Goal: Check status: Check status

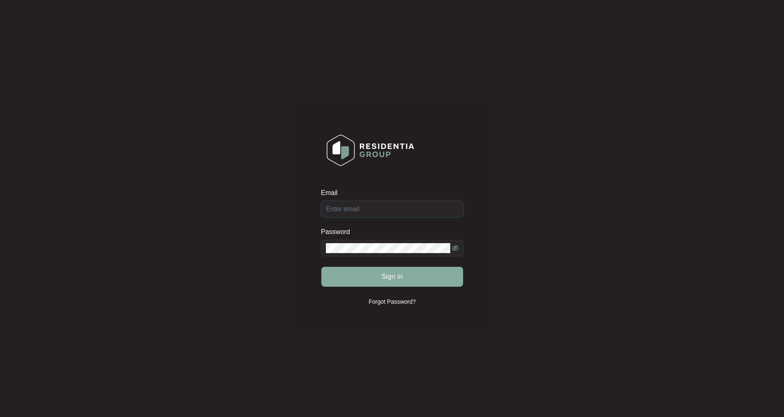
type input "[EMAIL_ADDRESS][DOMAIN_NAME]"
click at [389, 279] on span "Sign in" at bounding box center [393, 277] width 22 height 10
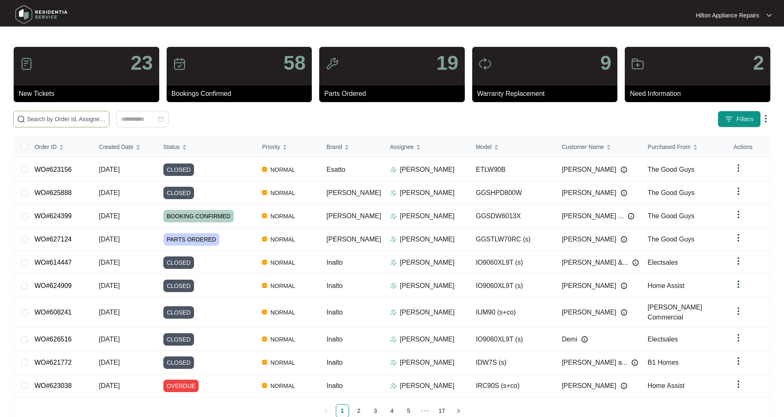
click at [86, 126] on span at bounding box center [61, 119] width 96 height 17
click at [85, 124] on span at bounding box center [61, 119] width 96 height 17
paste input "WO#620032"
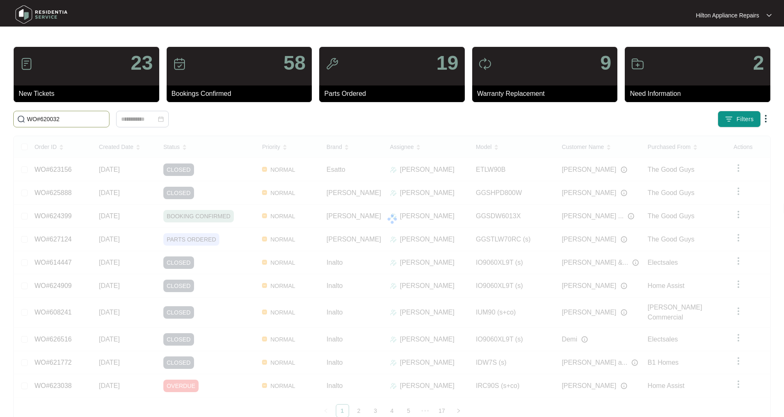
type input "WO#620032"
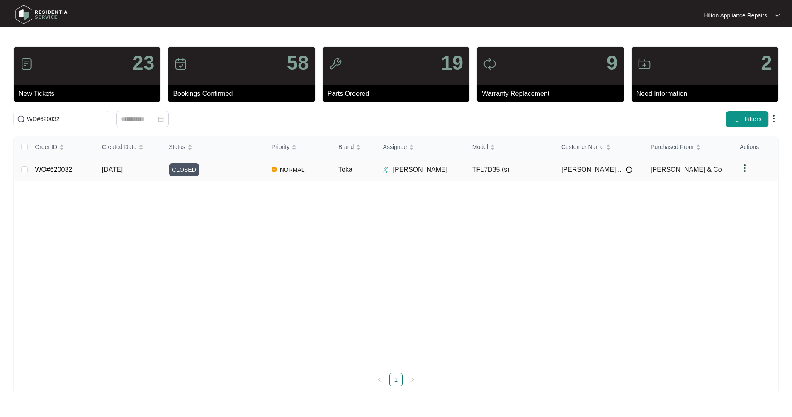
click at [51, 179] on td "WO#620032" at bounding box center [61, 169] width 67 height 23
